Goal: Check status: Check status

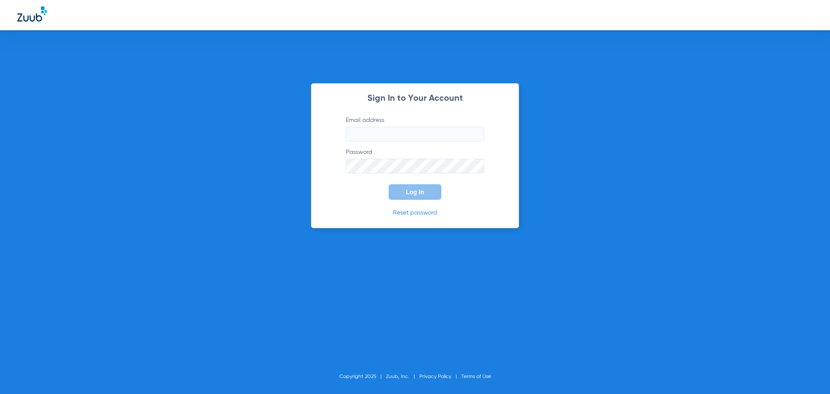
type input "[PERSON_NAME][EMAIL_ADDRESS][DOMAIN_NAME]"
drag, startPoint x: 433, startPoint y: 192, endPoint x: 421, endPoint y: 182, distance: 15.7
click at [432, 191] on button "Log In" at bounding box center [415, 192] width 53 height 16
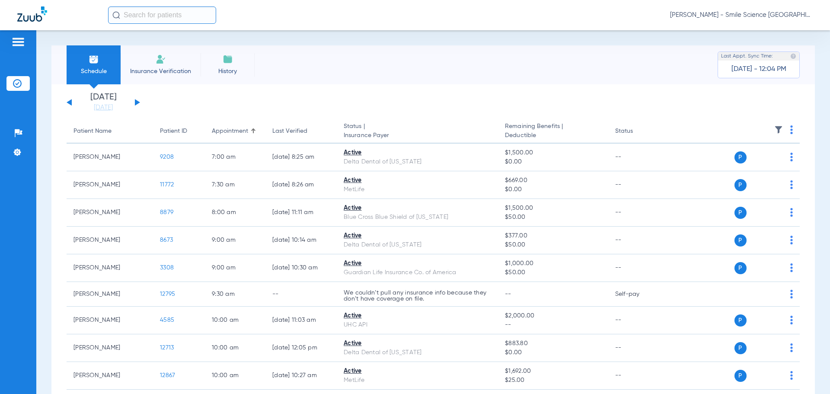
click at [136, 101] on button at bounding box center [137, 102] width 5 height 6
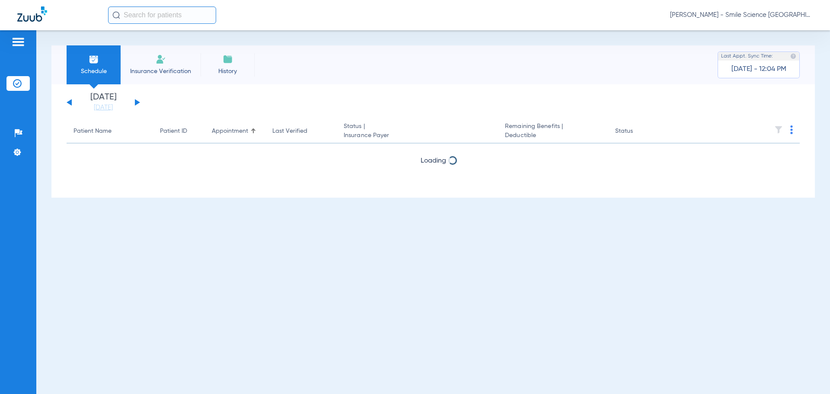
click at [136, 101] on button at bounding box center [137, 102] width 5 height 6
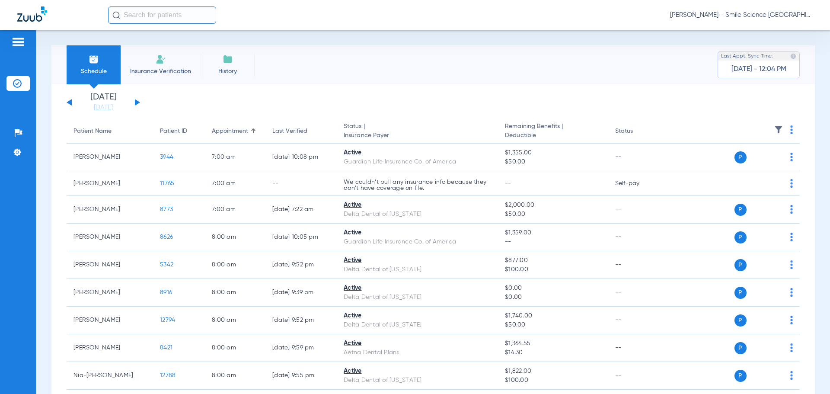
click at [68, 99] on div "[DATE] [DATE] [DATE] [DATE] [DATE] [DATE] [DATE] [DATE] [DATE] [DATE] [DATE] [D…" at bounding box center [104, 102] width 74 height 19
click at [69, 102] on button at bounding box center [69, 102] width 5 height 6
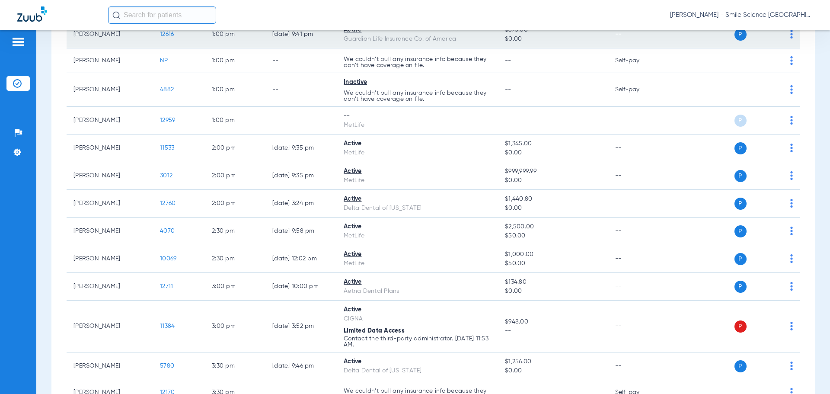
scroll to position [605, 0]
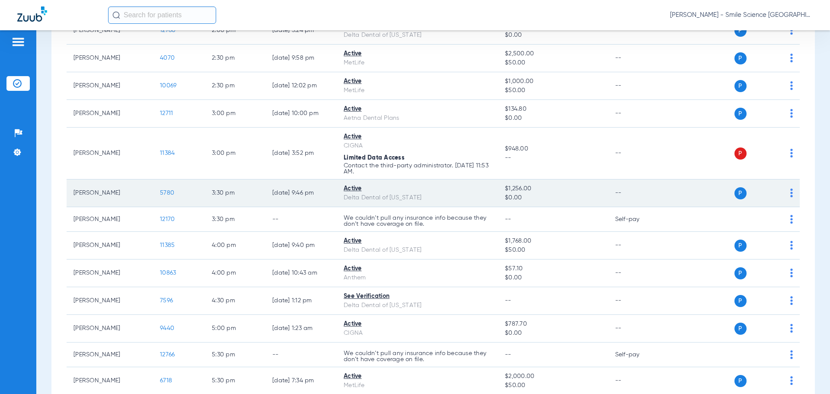
click at [166, 192] on span "5780" at bounding box center [167, 193] width 14 height 6
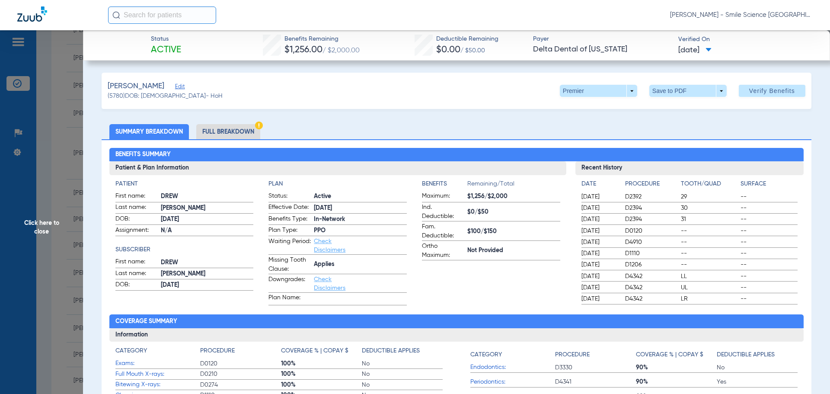
click at [36, 224] on span "Click here to close" at bounding box center [41, 227] width 83 height 394
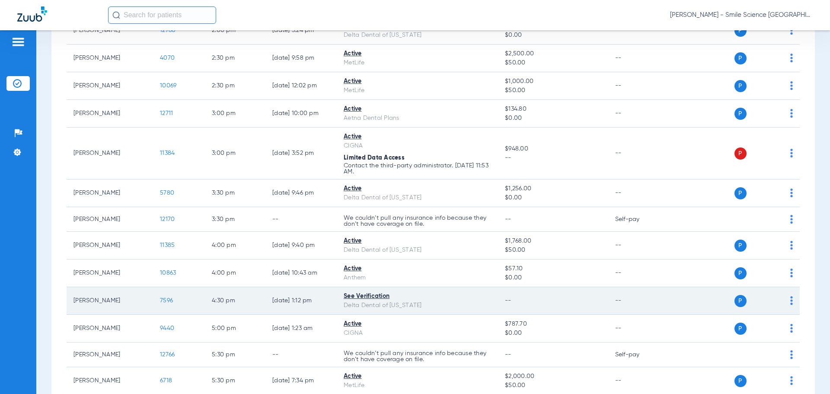
click at [165, 299] on span "7596" at bounding box center [166, 300] width 13 height 6
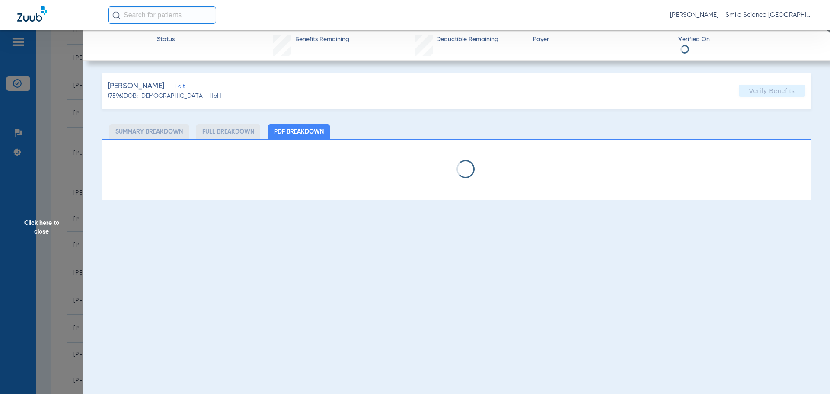
select select "page-width"
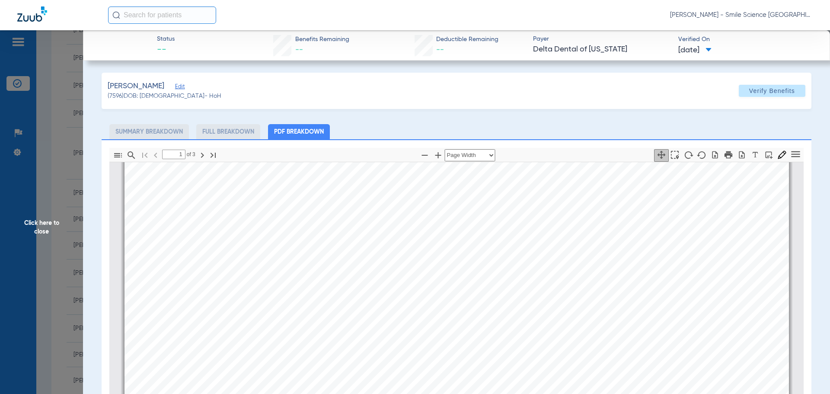
scroll to position [48, 0]
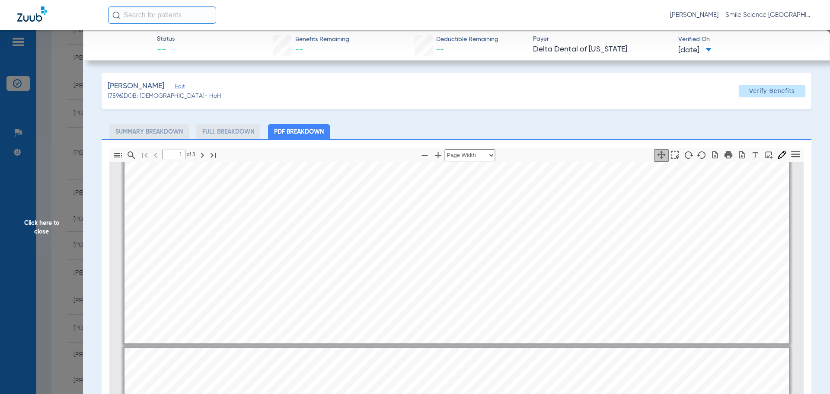
type input "2"
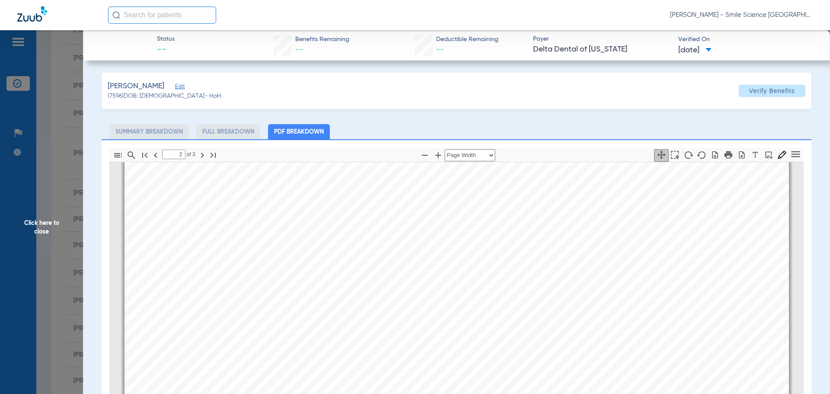
scroll to position [1085, 0]
drag, startPoint x: 52, startPoint y: 224, endPoint x: 56, endPoint y: 228, distance: 5.5
click at [52, 224] on span "Click here to close" at bounding box center [41, 227] width 83 height 394
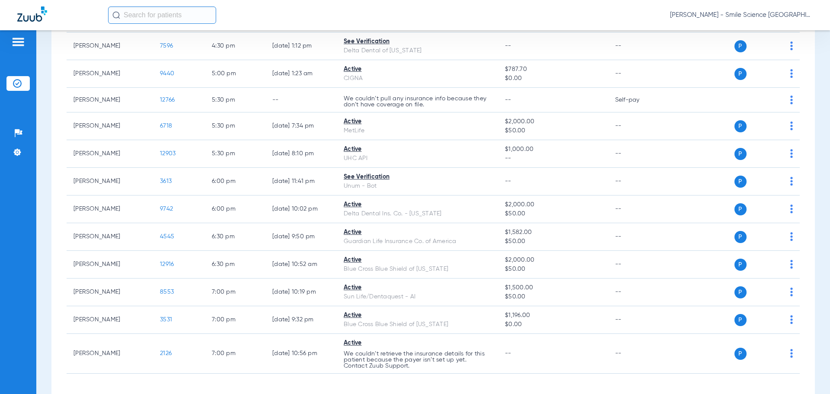
scroll to position [865, 0]
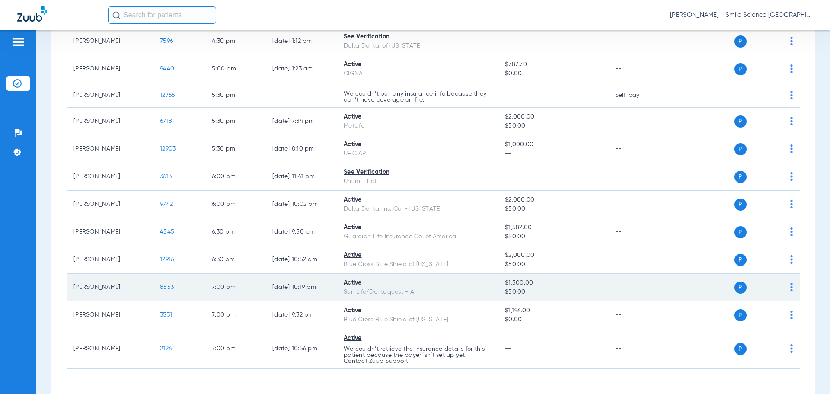
click at [164, 286] on span "8553" at bounding box center [167, 287] width 14 height 6
